Goal: Navigation & Orientation: Find specific page/section

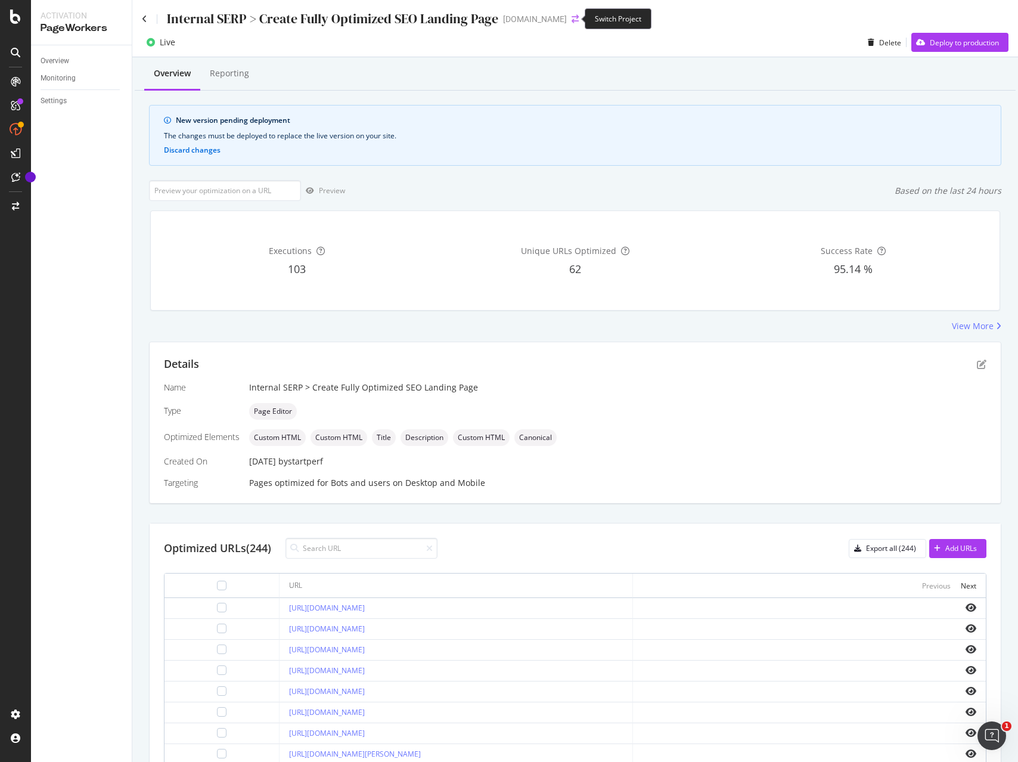
click at [572, 21] on icon "arrow-right-arrow-left" at bounding box center [575, 19] width 7 height 8
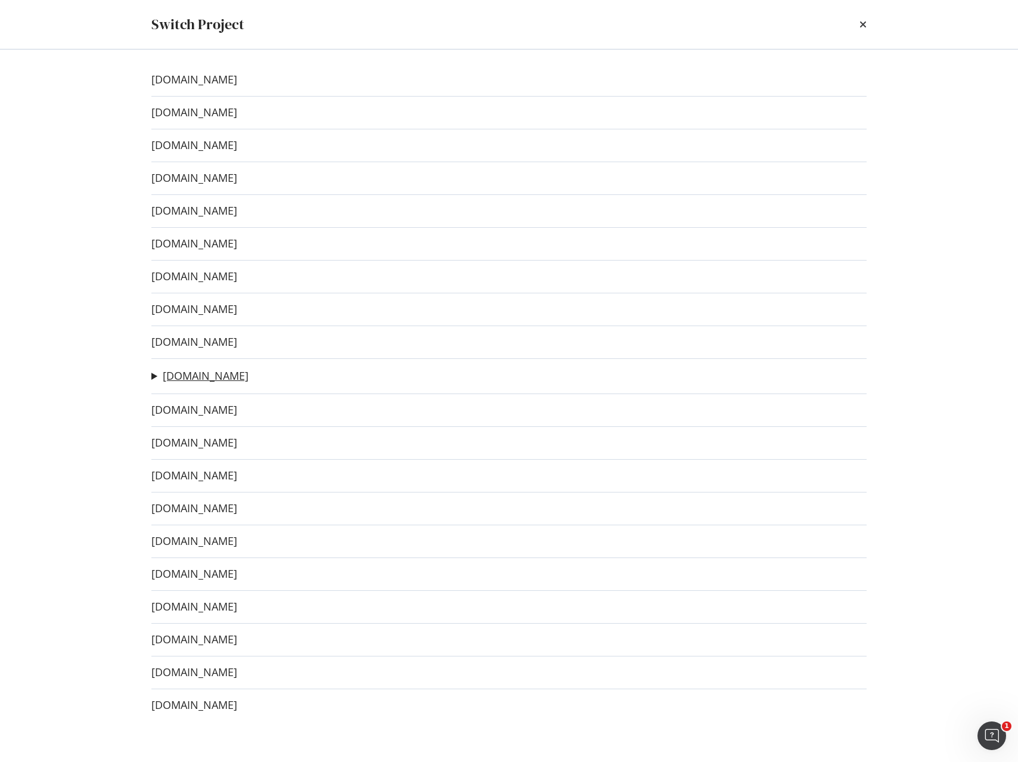
click at [193, 374] on link "[DOMAIN_NAME]" at bounding box center [206, 376] width 86 height 13
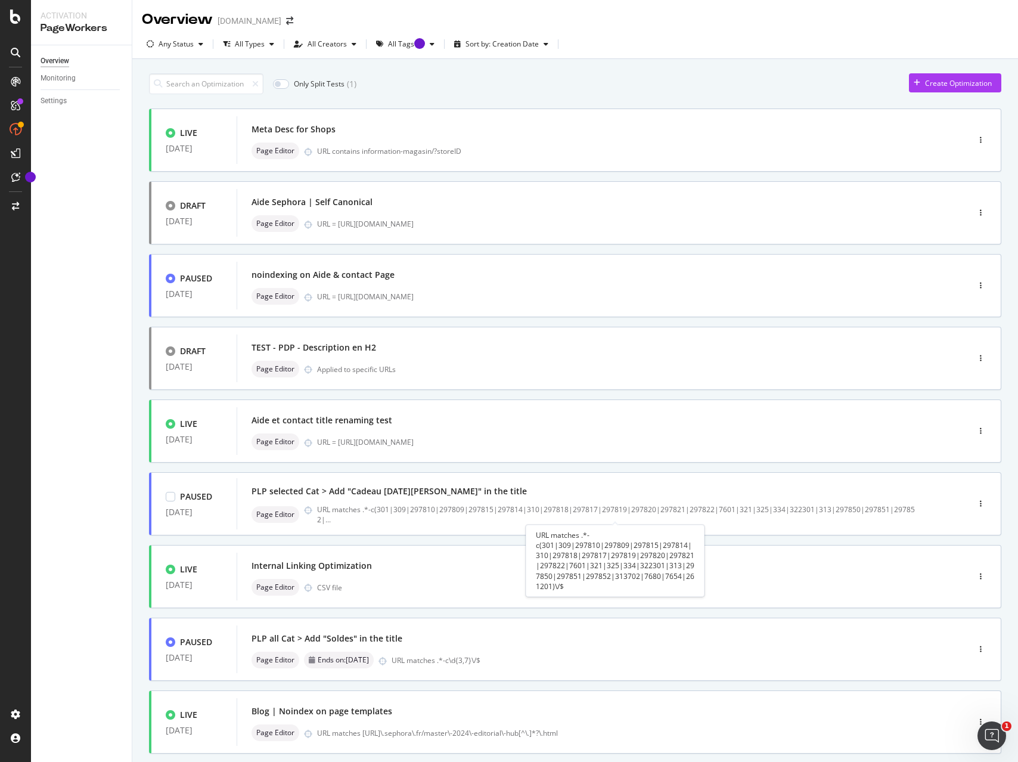
click at [618, 557] on div "URL matches .*-c(301|309|297810|297809|297815|297814|310|297818|297817|297819|2…" at bounding box center [615, 561] width 179 height 72
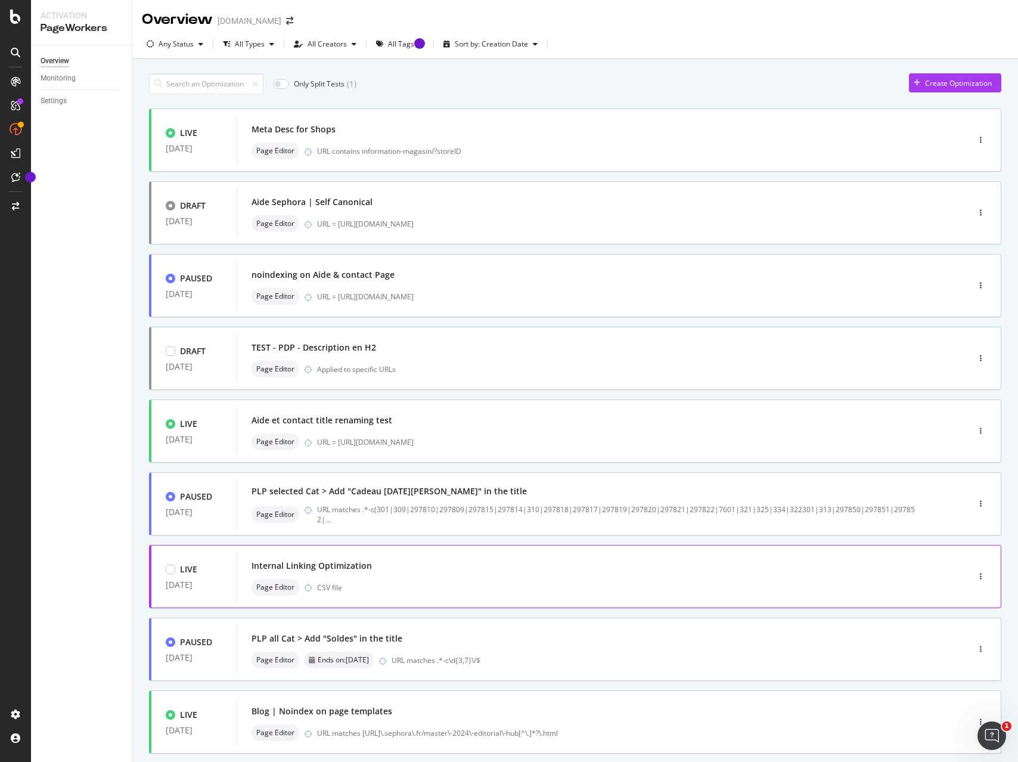
click at [491, 579] on div "Page Editor CSV file" at bounding box center [585, 587] width 667 height 17
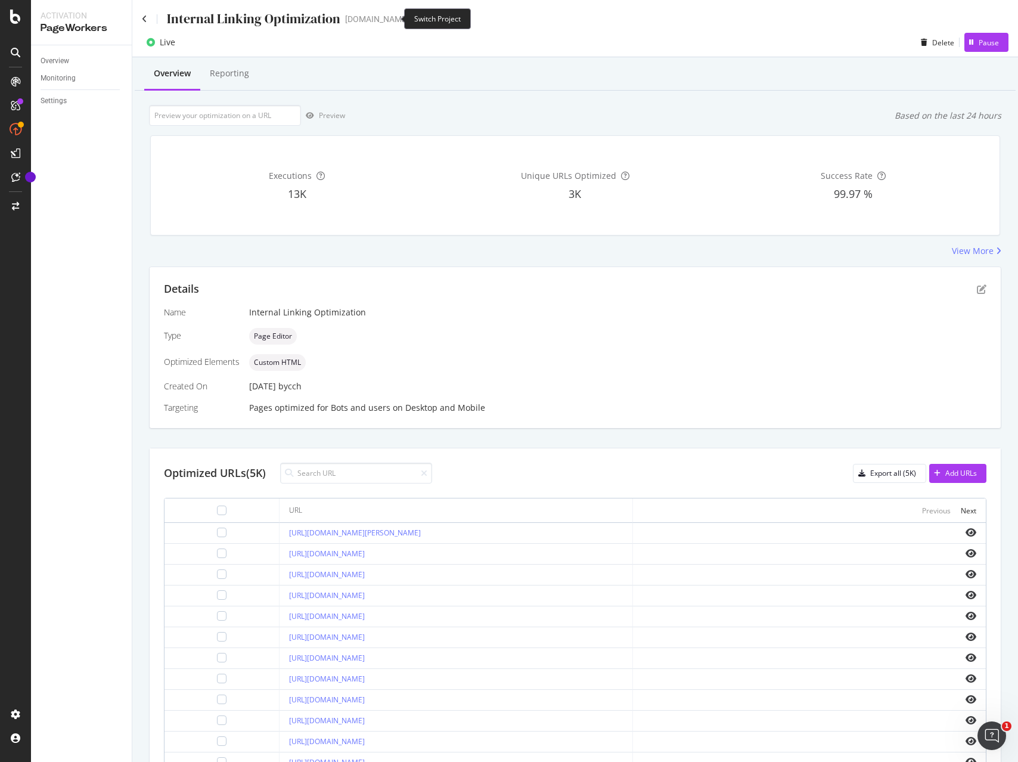
click at [414, 19] on icon "arrow-right-arrow-left" at bounding box center [417, 19] width 7 height 8
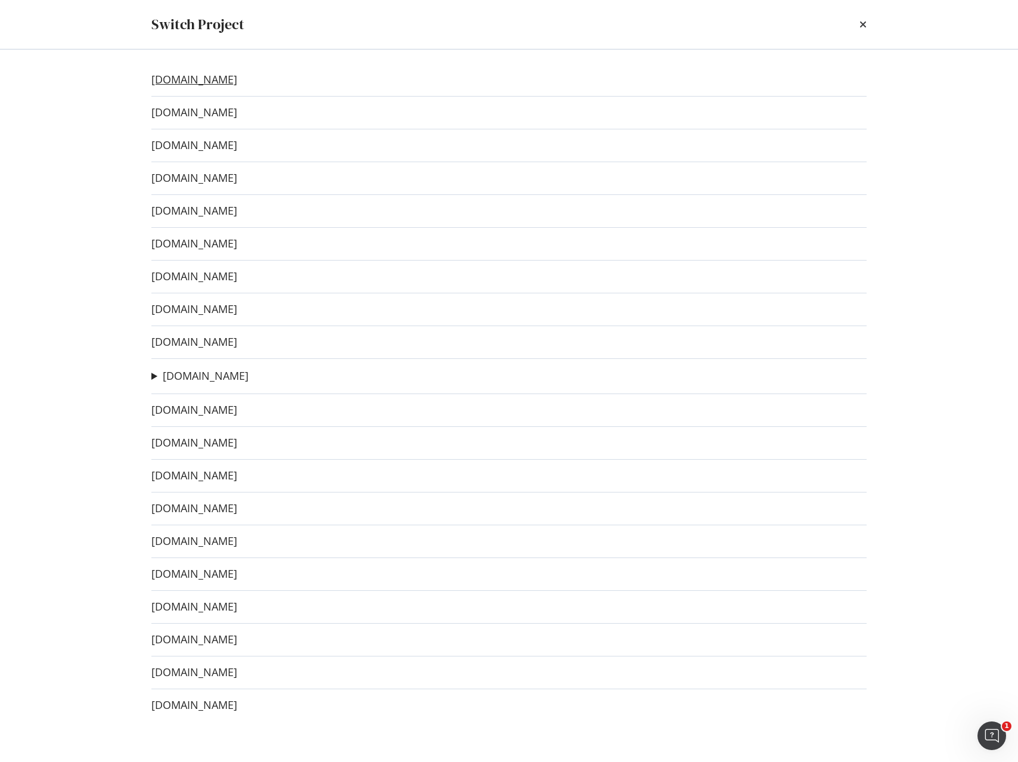
click at [208, 79] on link "[DOMAIN_NAME]" at bounding box center [194, 79] width 86 height 13
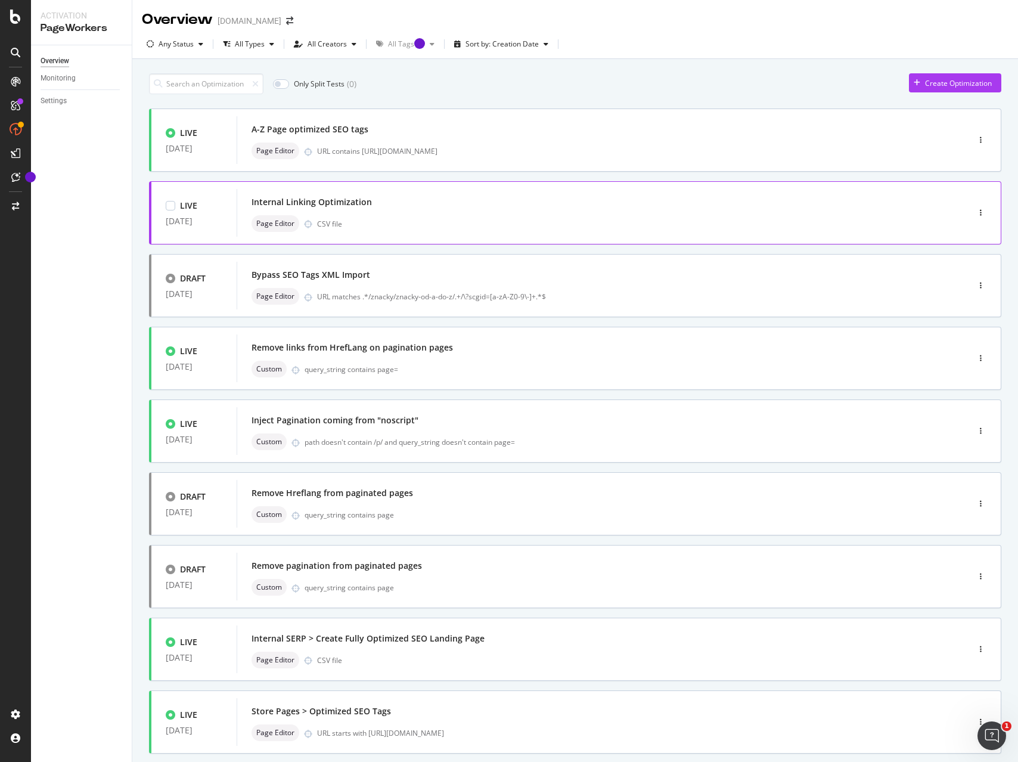
click at [380, 207] on div "Internal Linking Optimization" at bounding box center [585, 202] width 667 height 17
